Goal: Communication & Community: Share content

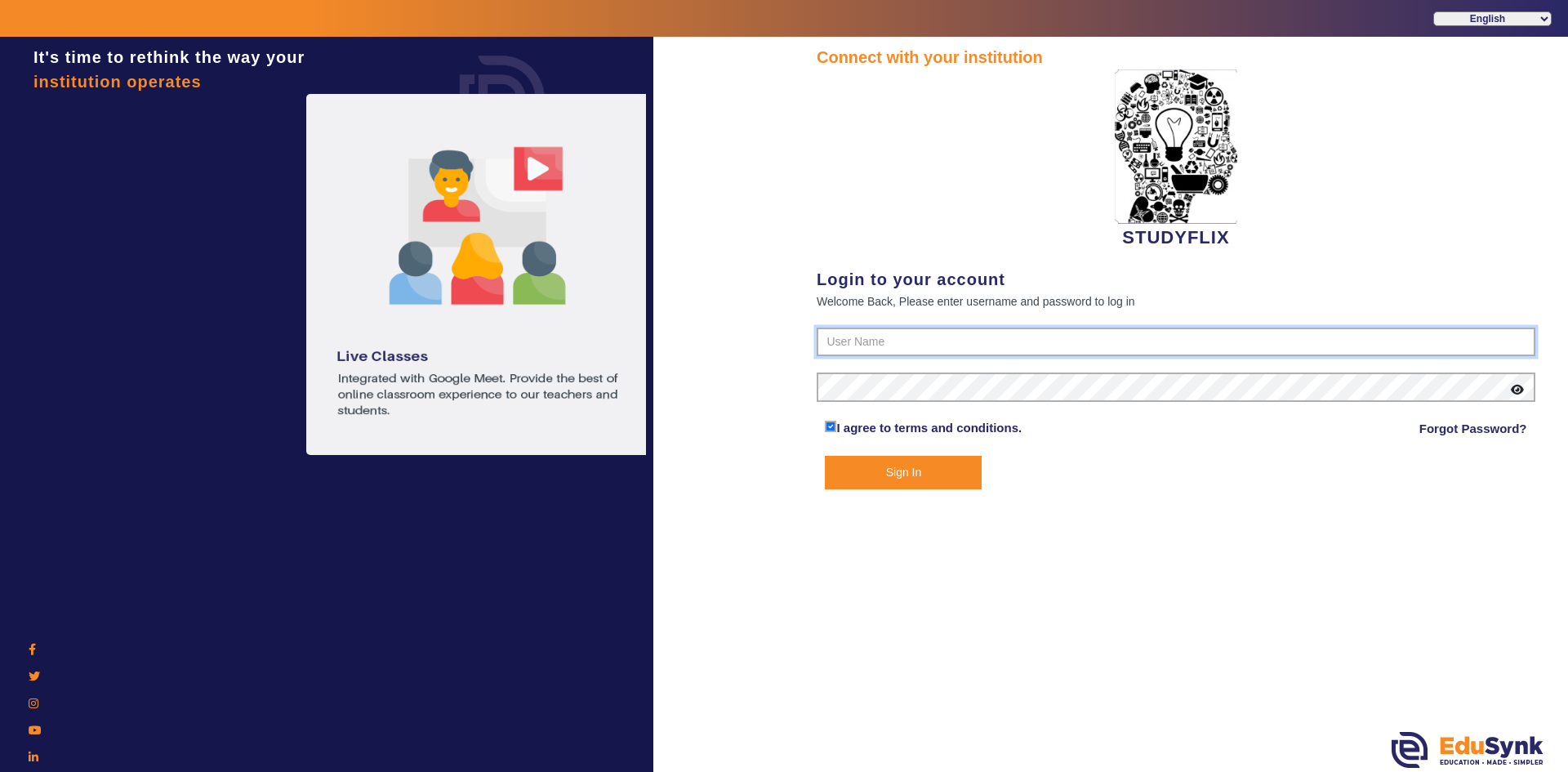
type input "6354922771"
click at [863, 477] on button "Sign In" at bounding box center [903, 472] width 157 height 34
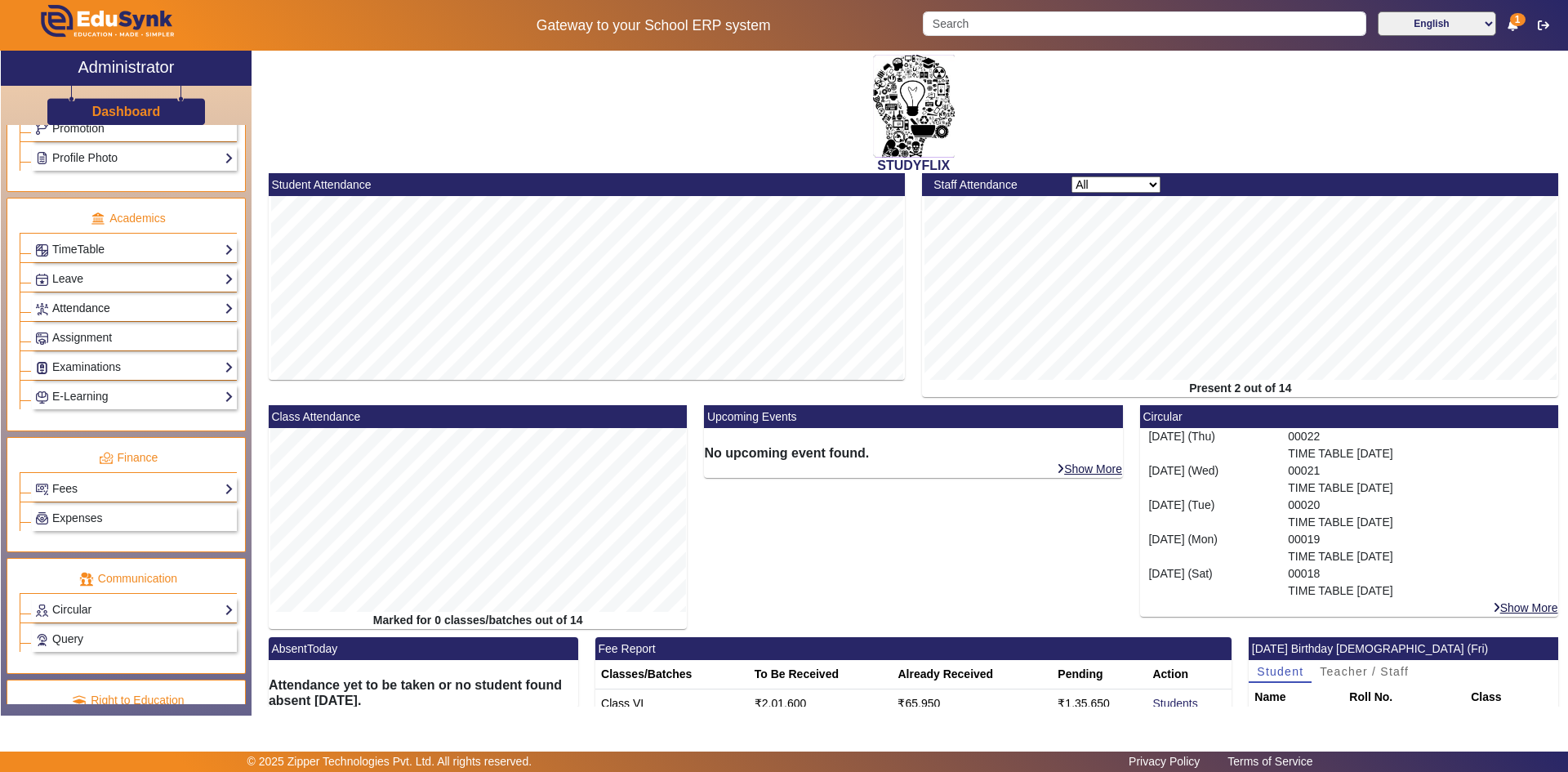
scroll to position [611, 0]
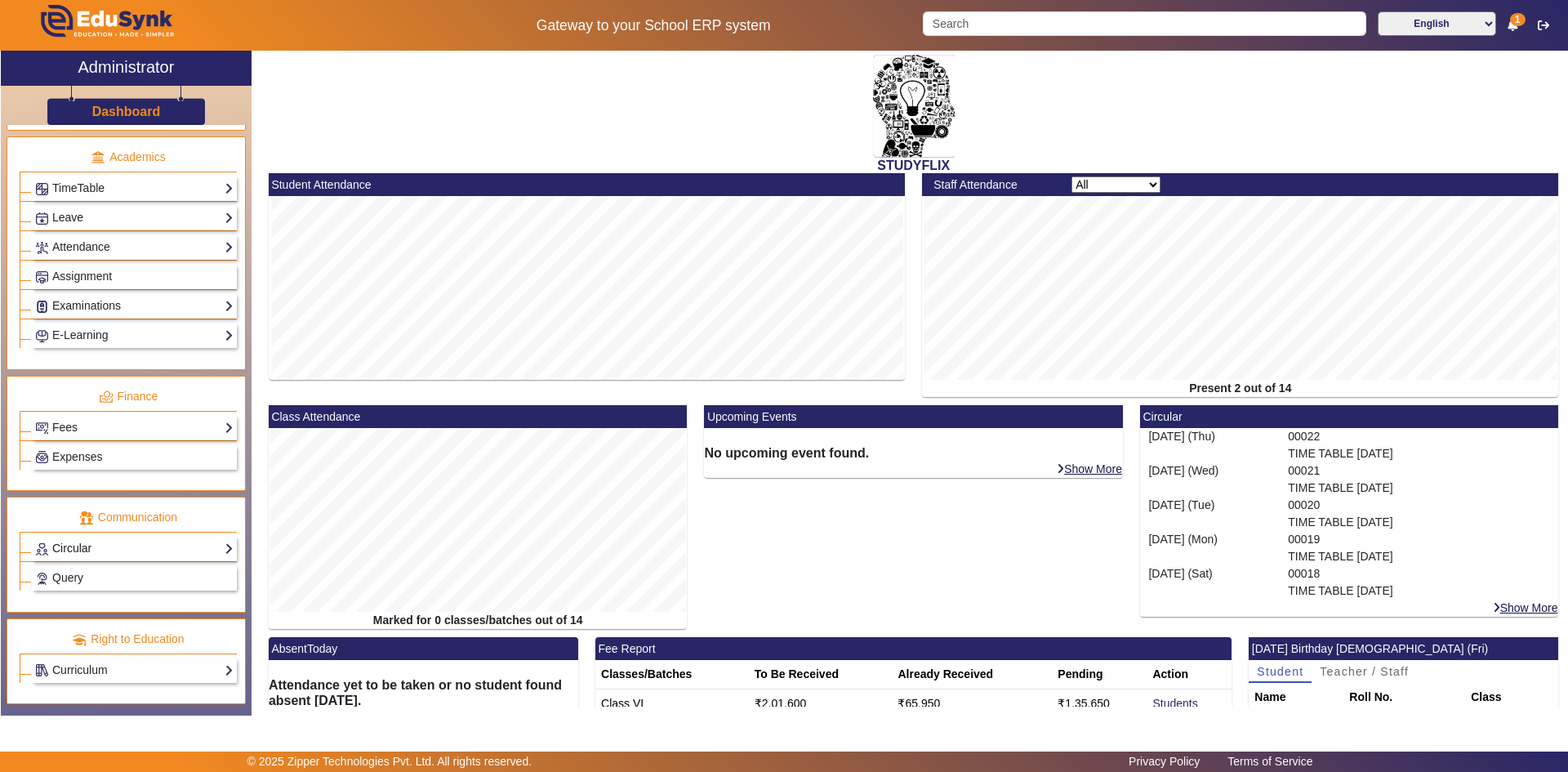
click at [71, 546] on link "Circular" at bounding box center [134, 548] width 199 height 18
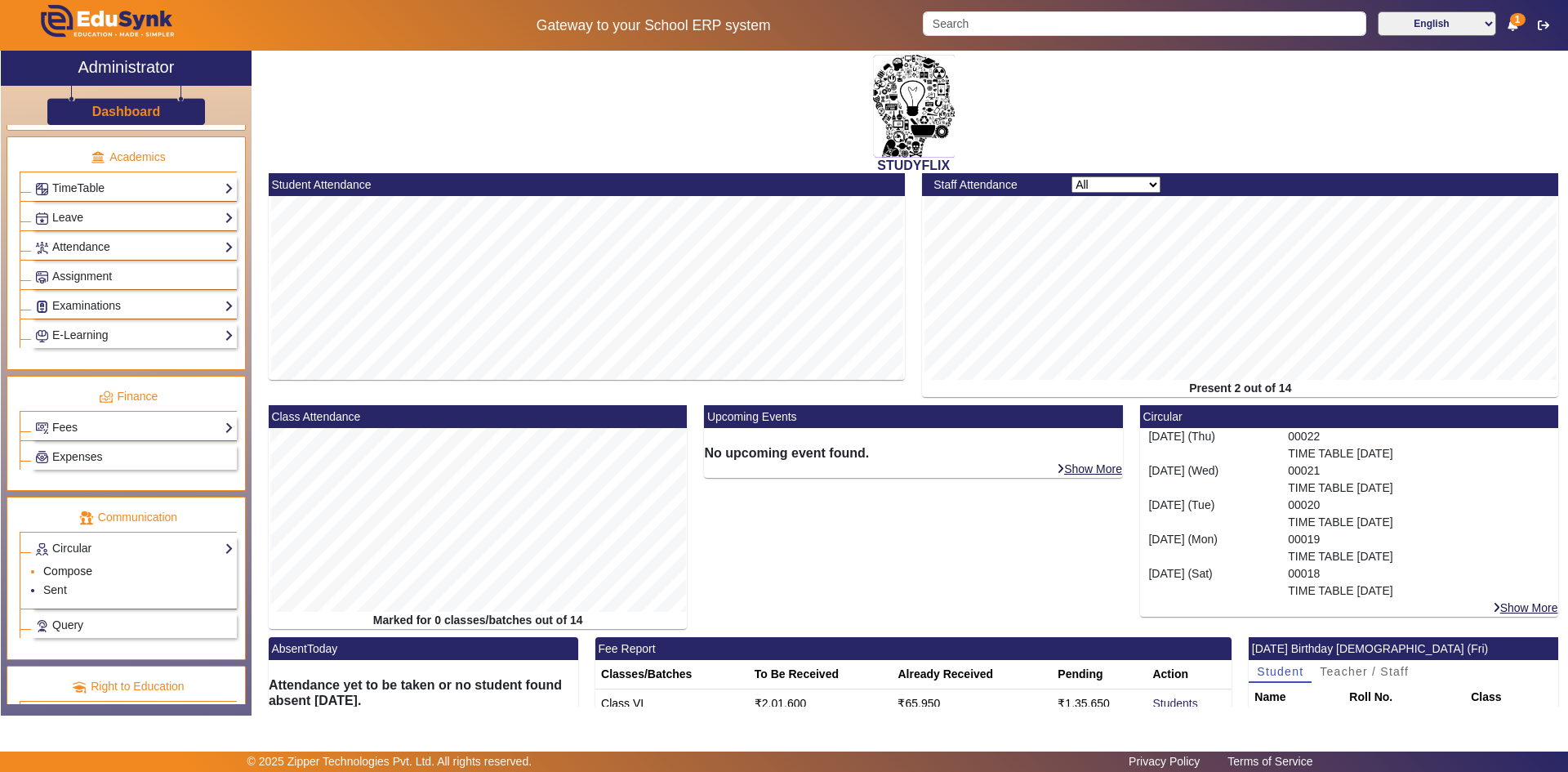
click at [74, 568] on link "Compose" at bounding box center [68, 571] width 49 height 14
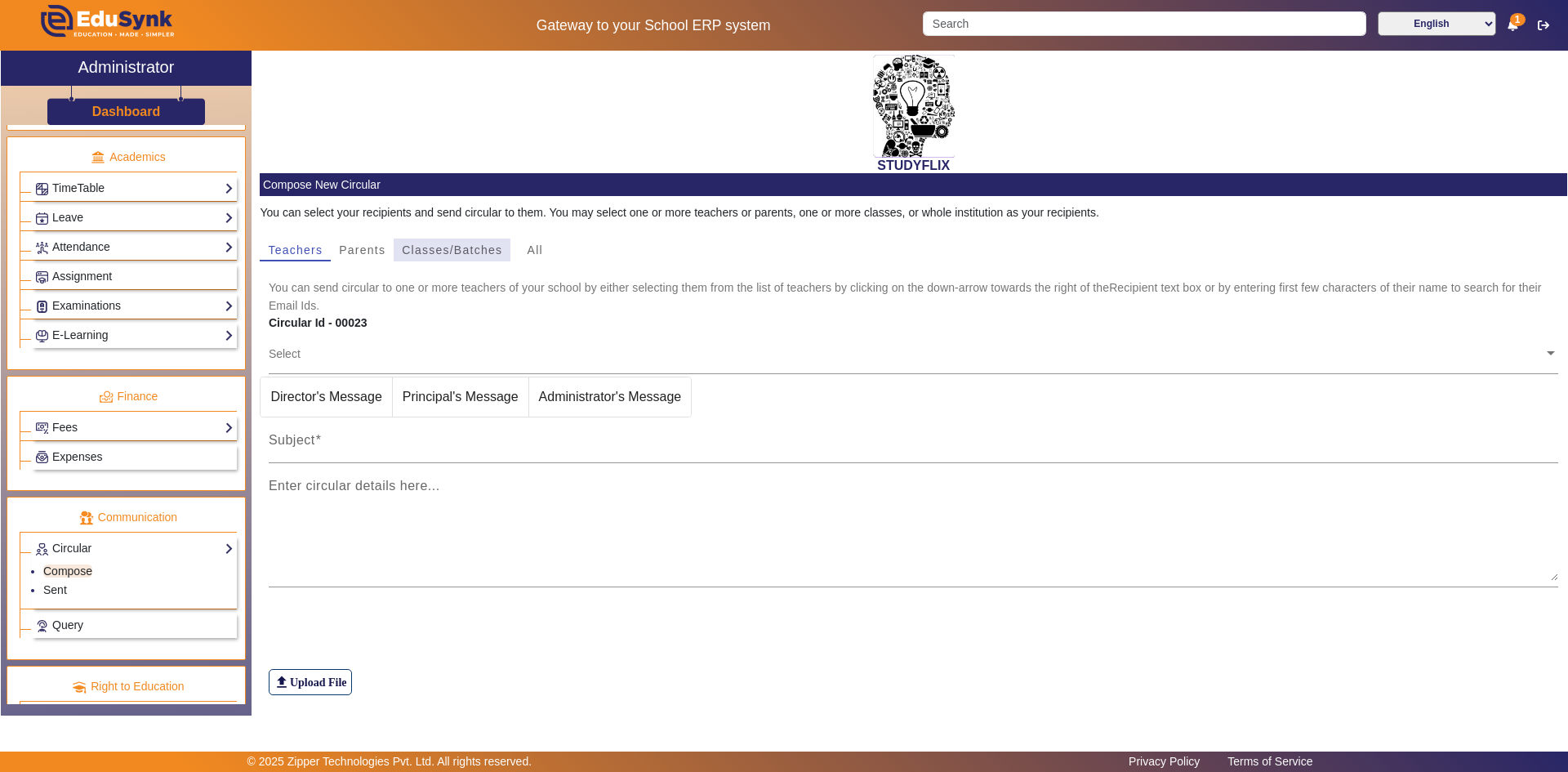
click at [446, 254] on span "Classes/Batches" at bounding box center [452, 250] width 100 height 12
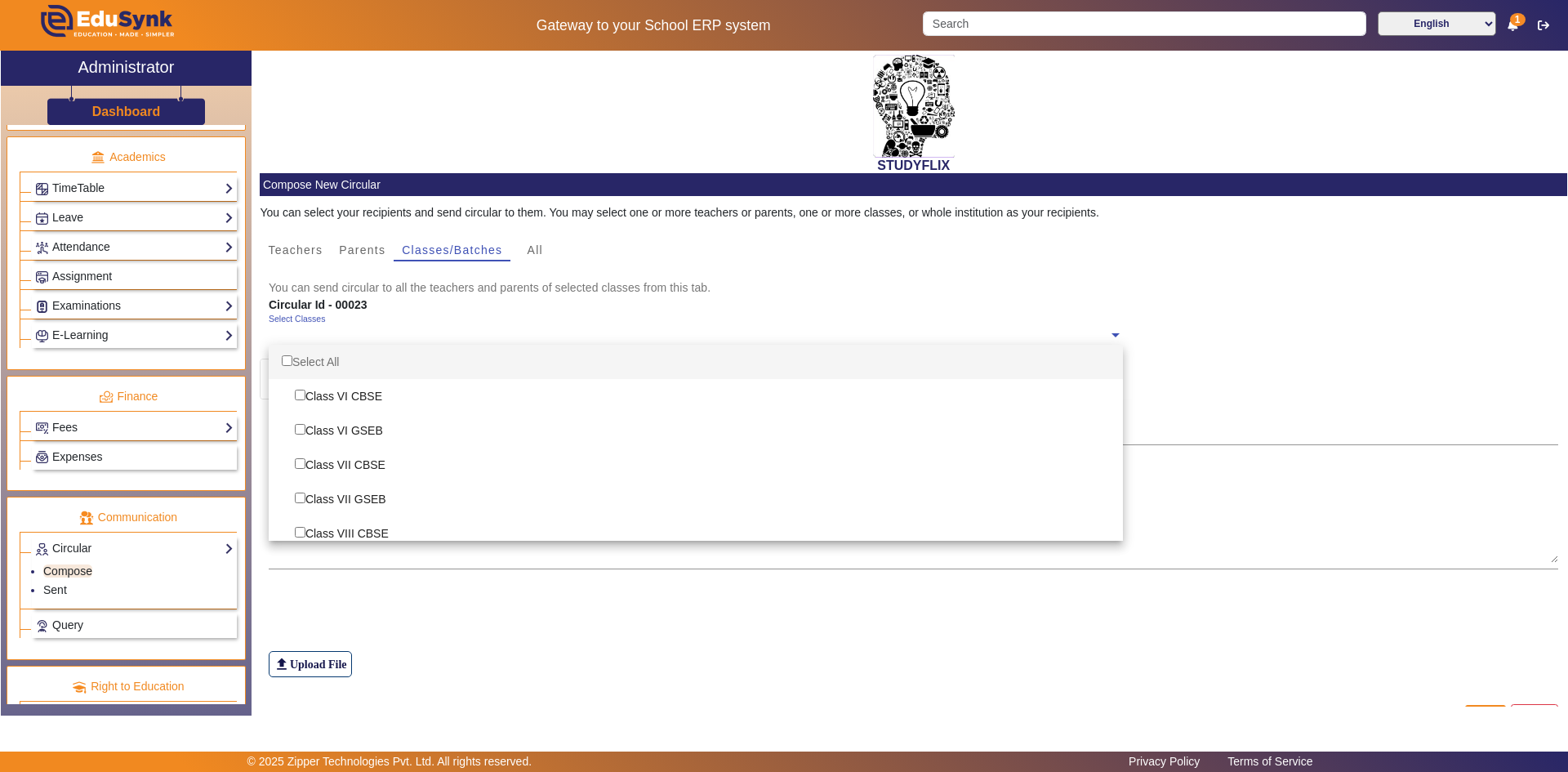
click at [370, 322] on div "Select Classes" at bounding box center [688, 331] width 839 height 35
click at [338, 358] on div "Select All" at bounding box center [695, 362] width 854 height 35
checkbox input "true"
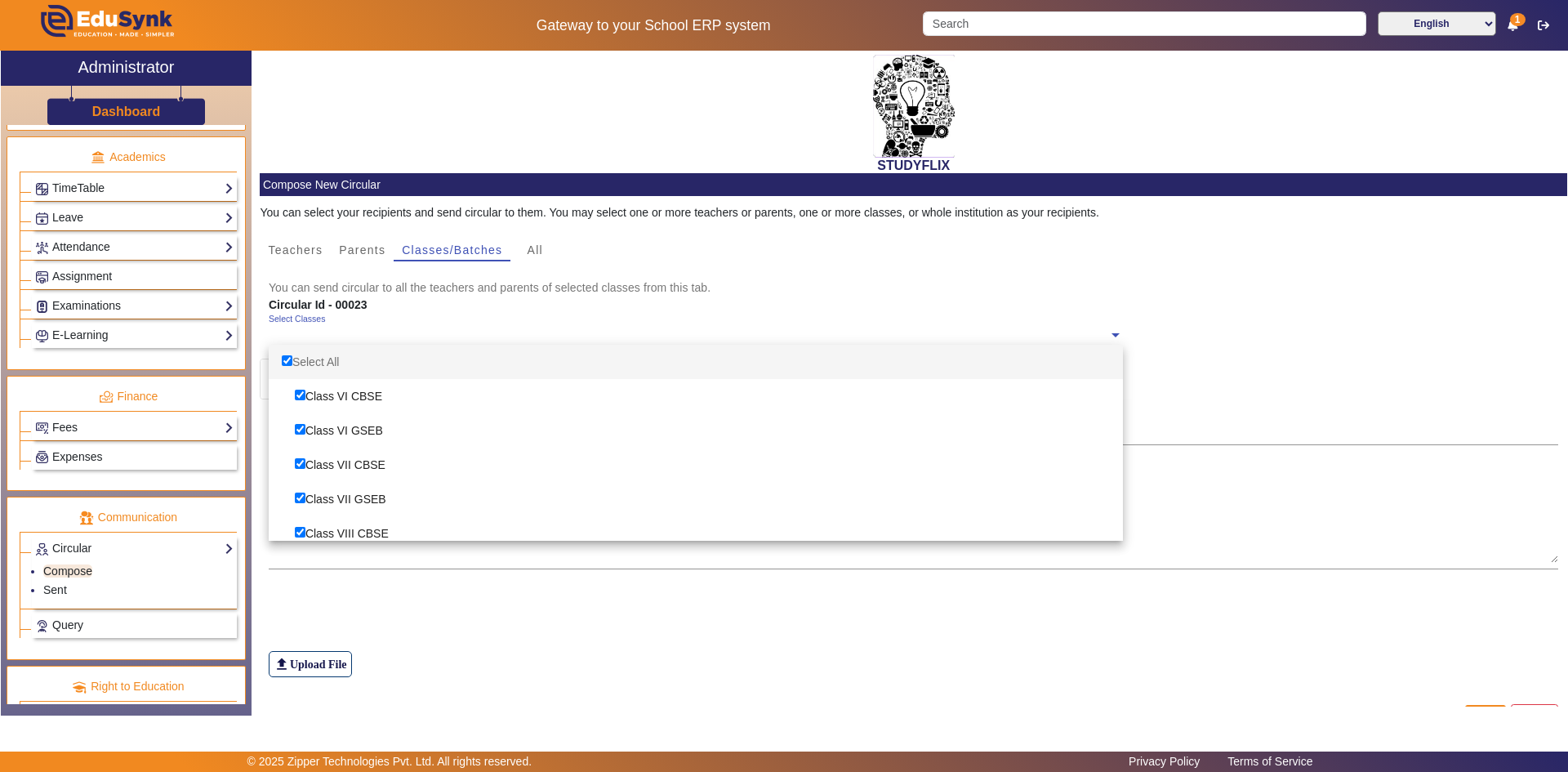
checkbox input "true"
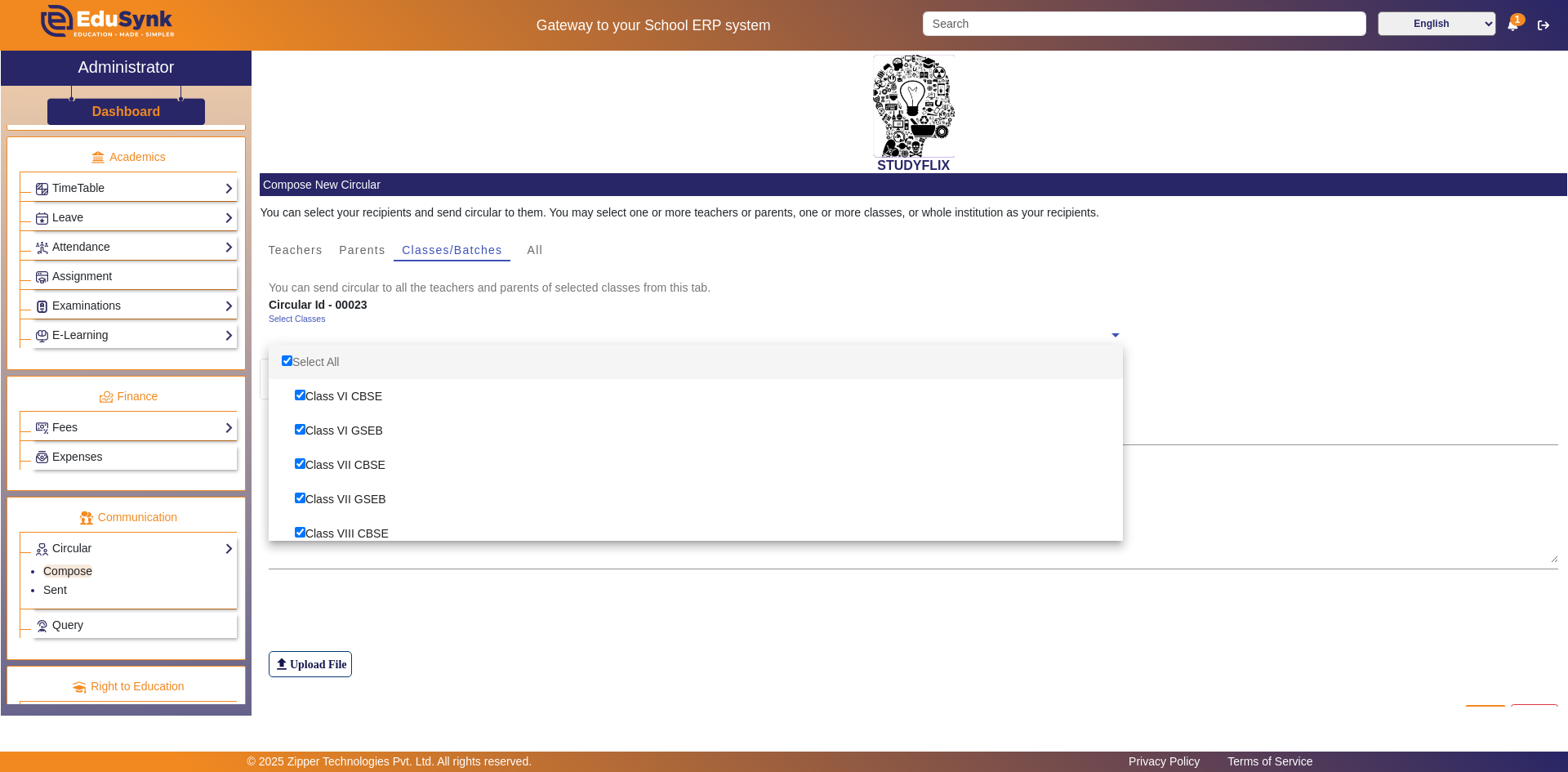
checkbox input "true"
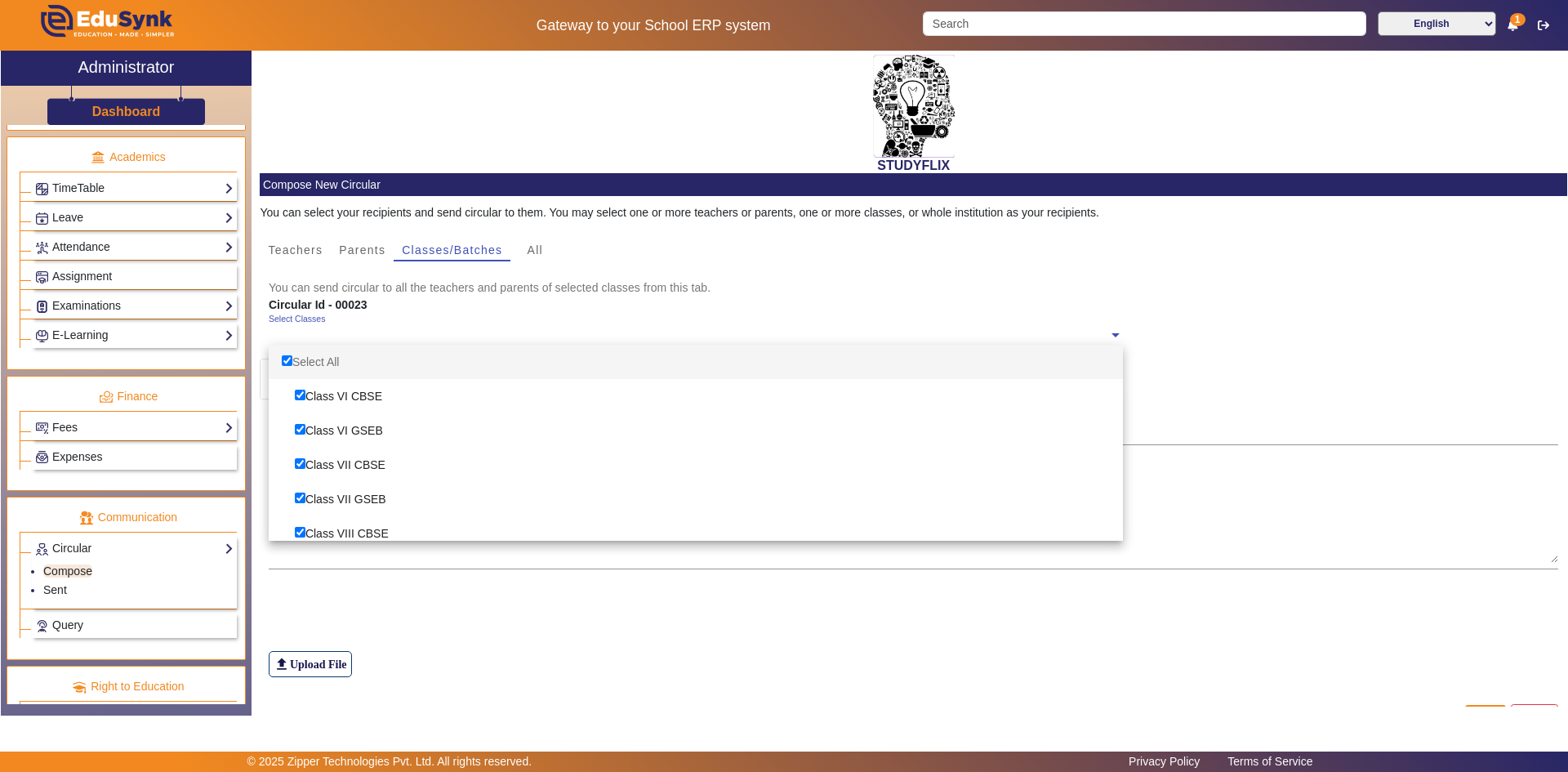
checkbox input "true"
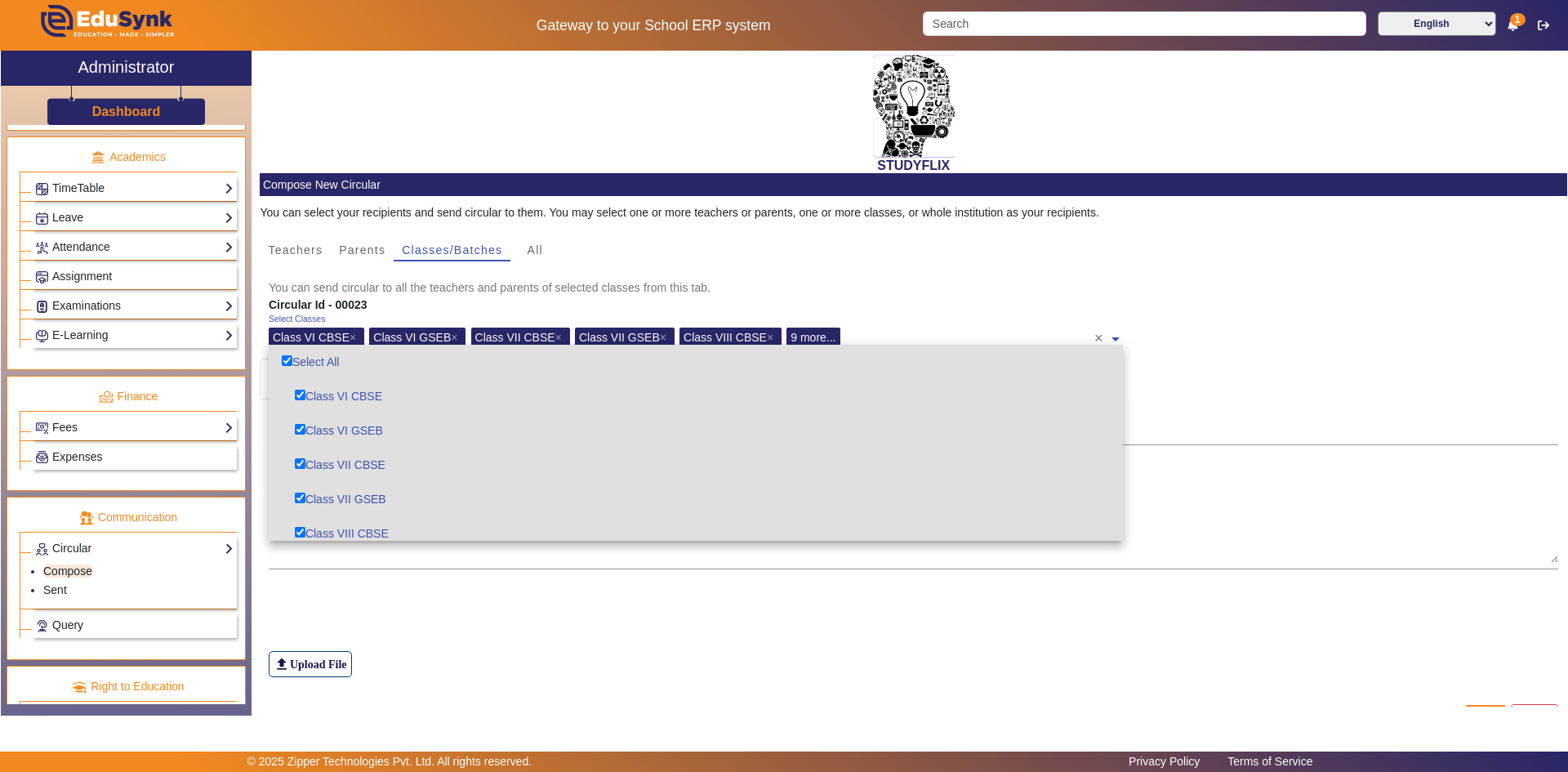
click at [369, 635] on div "file_upload Upload File" at bounding box center [913, 632] width 1290 height 91
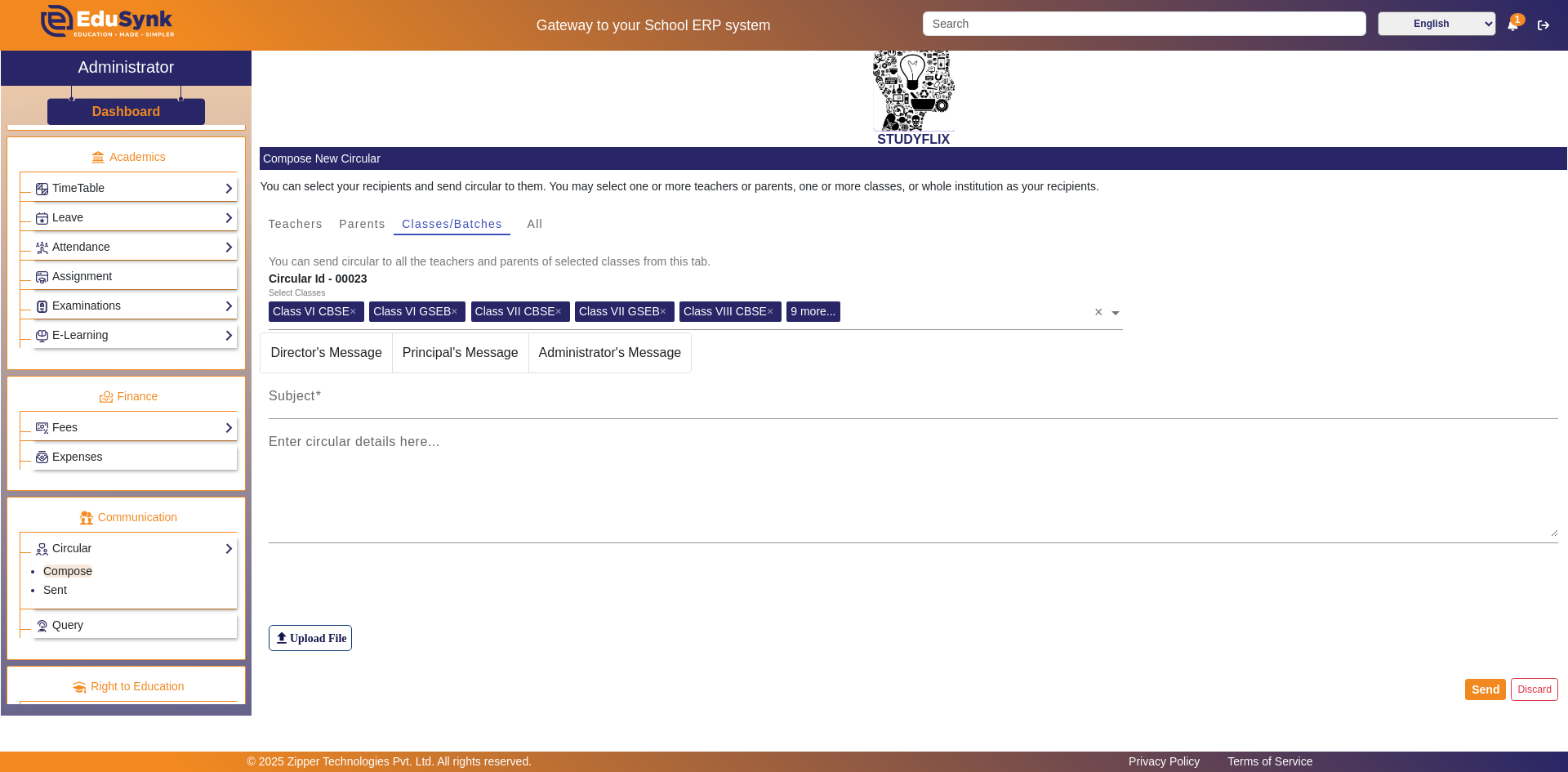
scroll to position [39, 0]
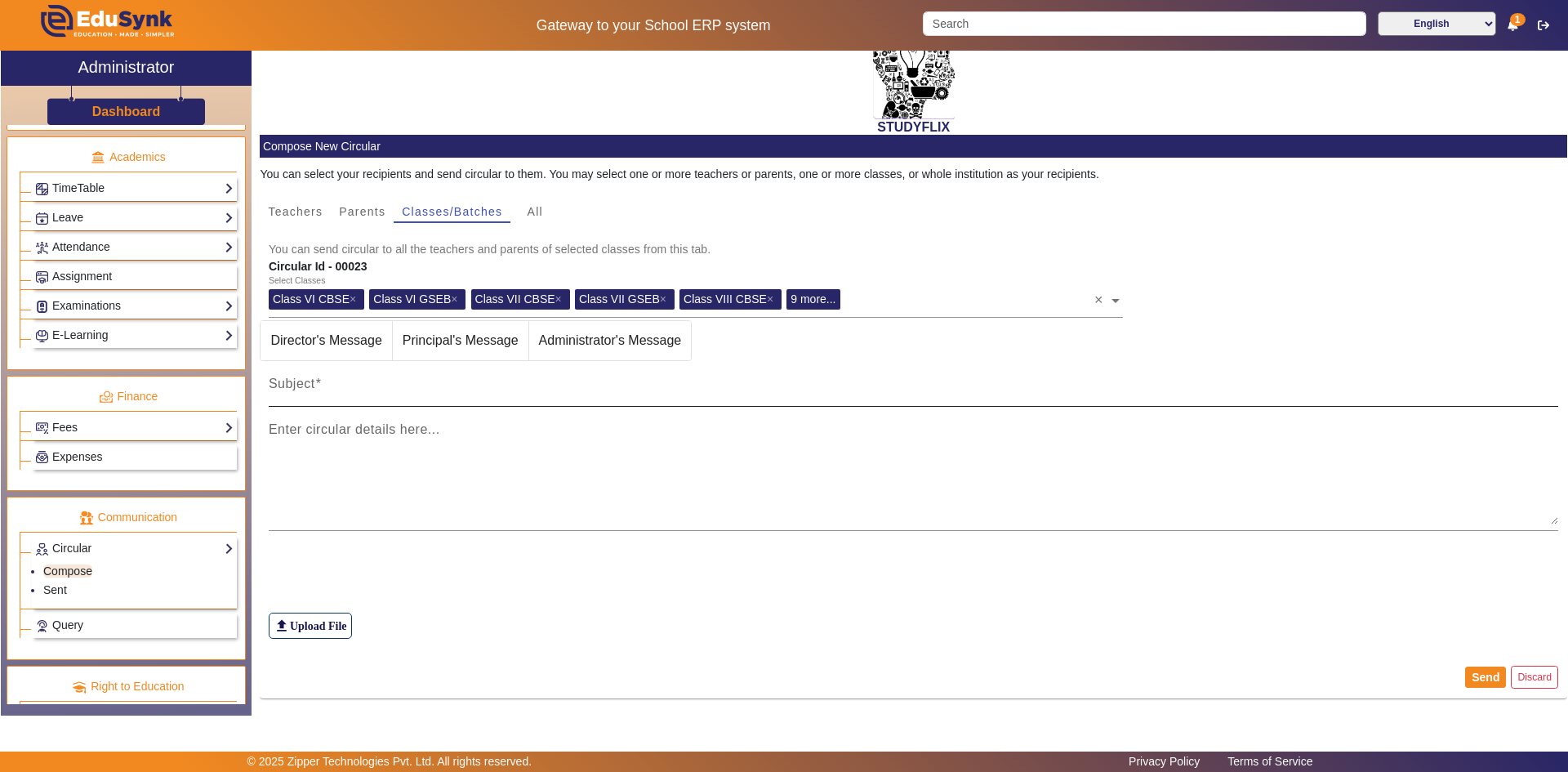
click at [384, 377] on div "Subject" at bounding box center [913, 383] width 1290 height 45
type input "TIME TABLE [DATE]"
click at [344, 453] on textarea "Enter circular details here..." at bounding box center [913, 476] width 1290 height 98
type textarea "t"
type textarea "T T"
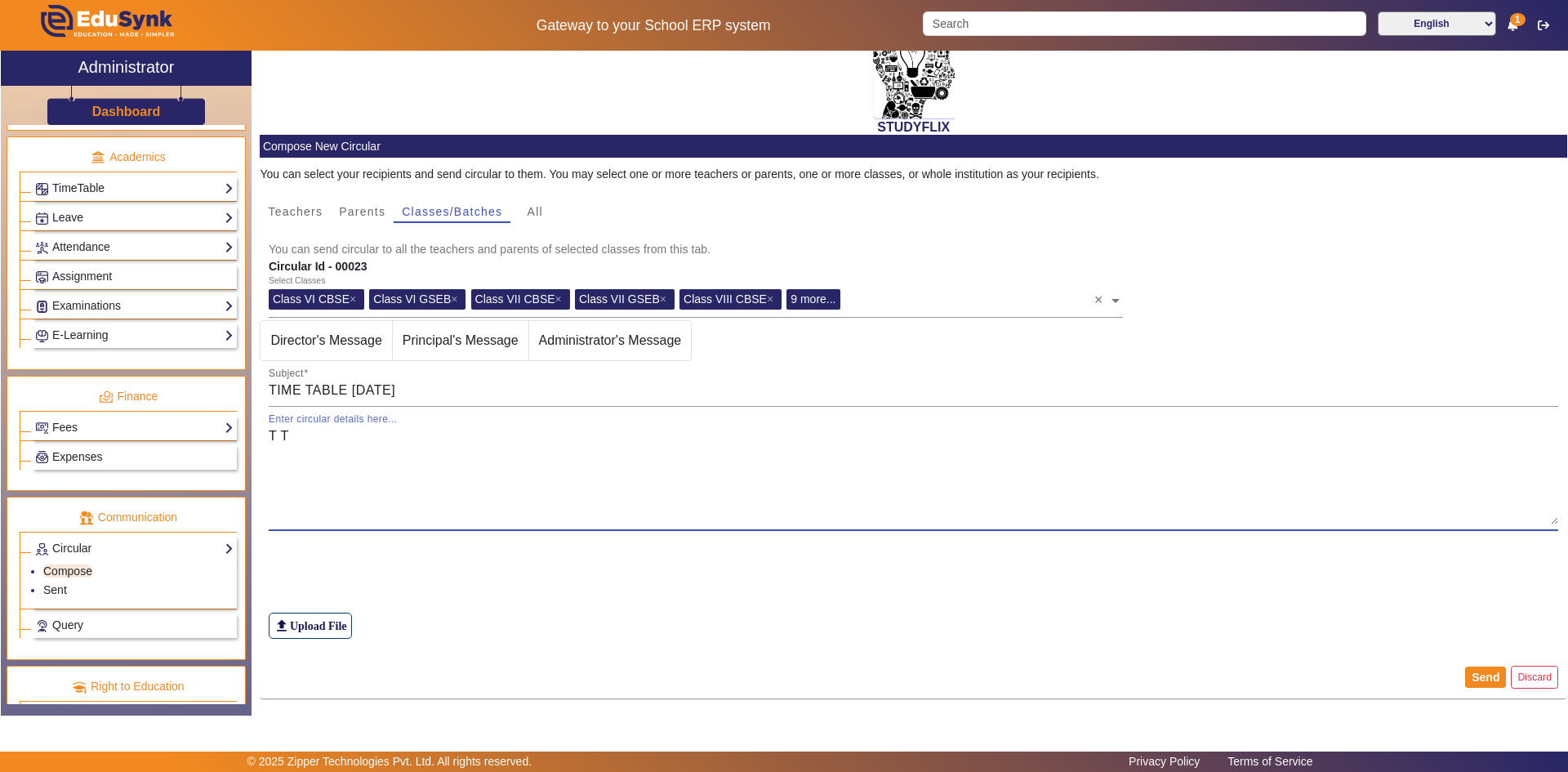
click at [320, 460] on textarea "T T" at bounding box center [913, 476] width 1290 height 98
click at [358, 460] on textarea "T T" at bounding box center [913, 476] width 1290 height 98
